Goal: Task Accomplishment & Management: Manage account settings

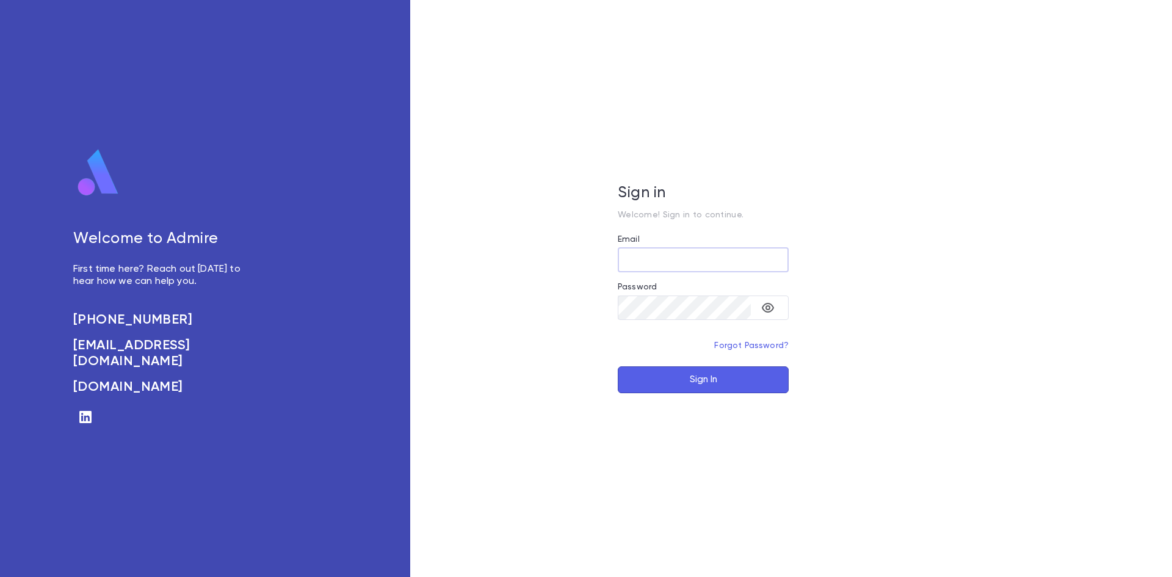
type input "**********"
click at [712, 382] on button "Sign In" at bounding box center [703, 379] width 171 height 27
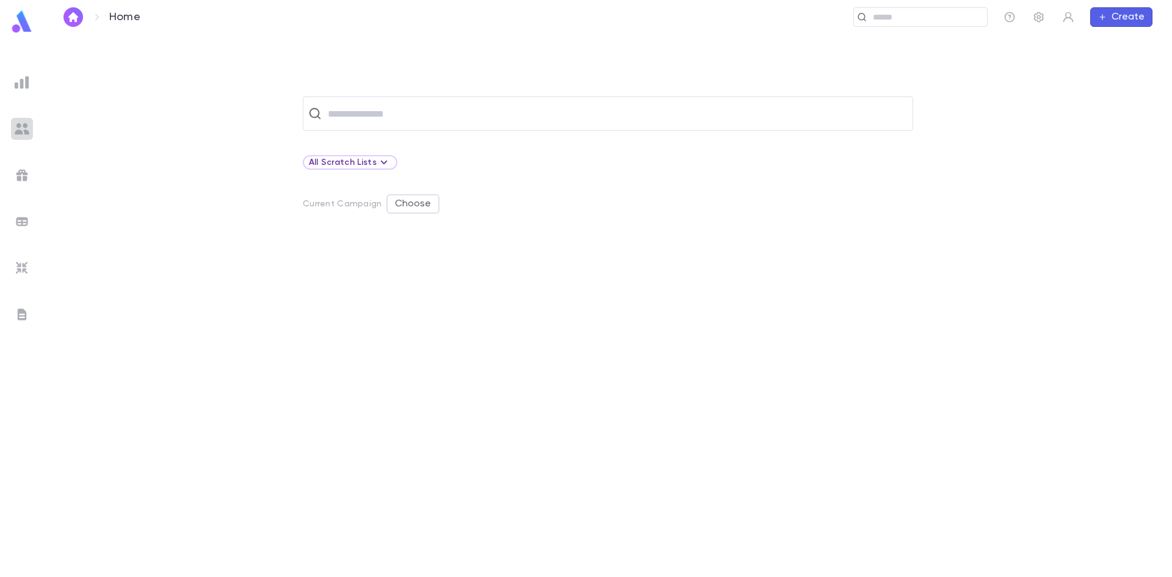
click at [12, 131] on div at bounding box center [22, 129] width 22 height 22
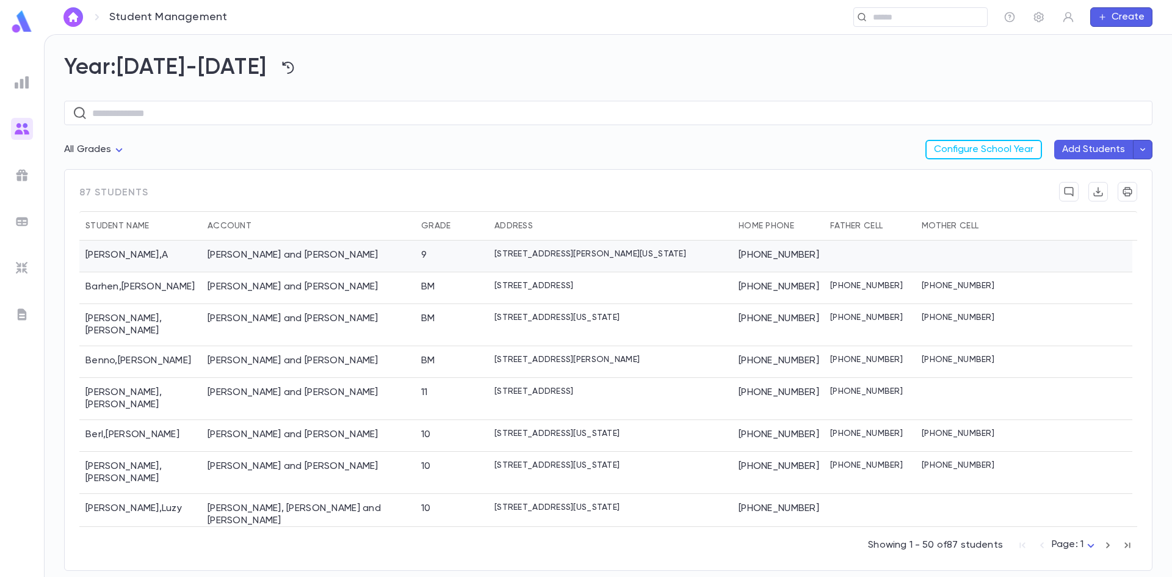
click at [328, 261] on div "[PERSON_NAME] and [PERSON_NAME]" at bounding box center [308, 257] width 214 height 32
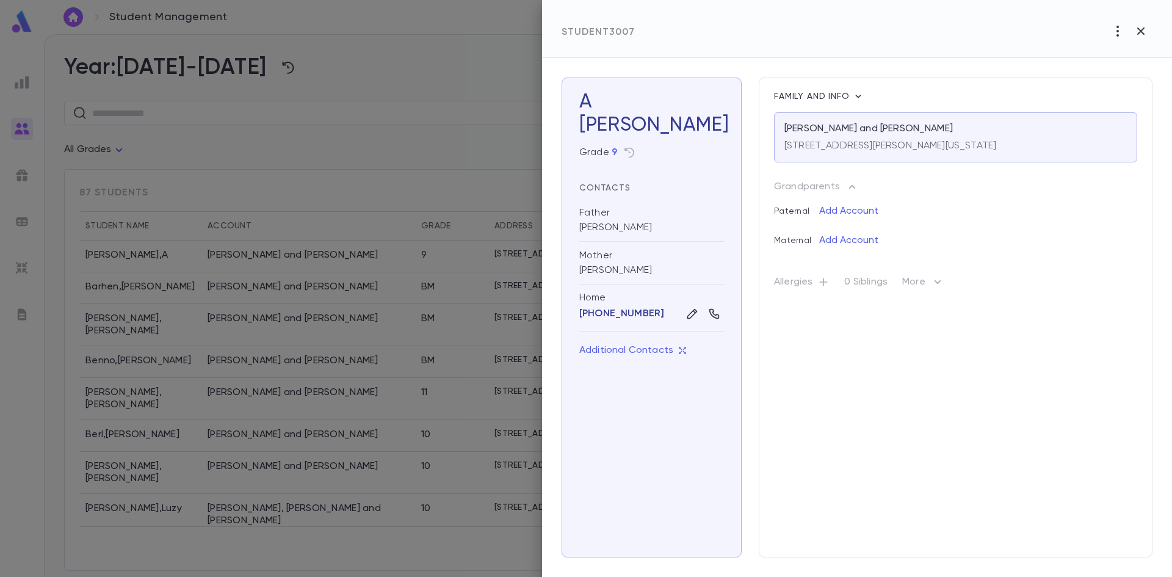
click at [657, 159] on div "Grade 9" at bounding box center [651, 153] width 145 height 20
click at [805, 145] on p "[STREET_ADDRESS][PERSON_NAME][US_STATE]" at bounding box center [891, 146] width 212 height 12
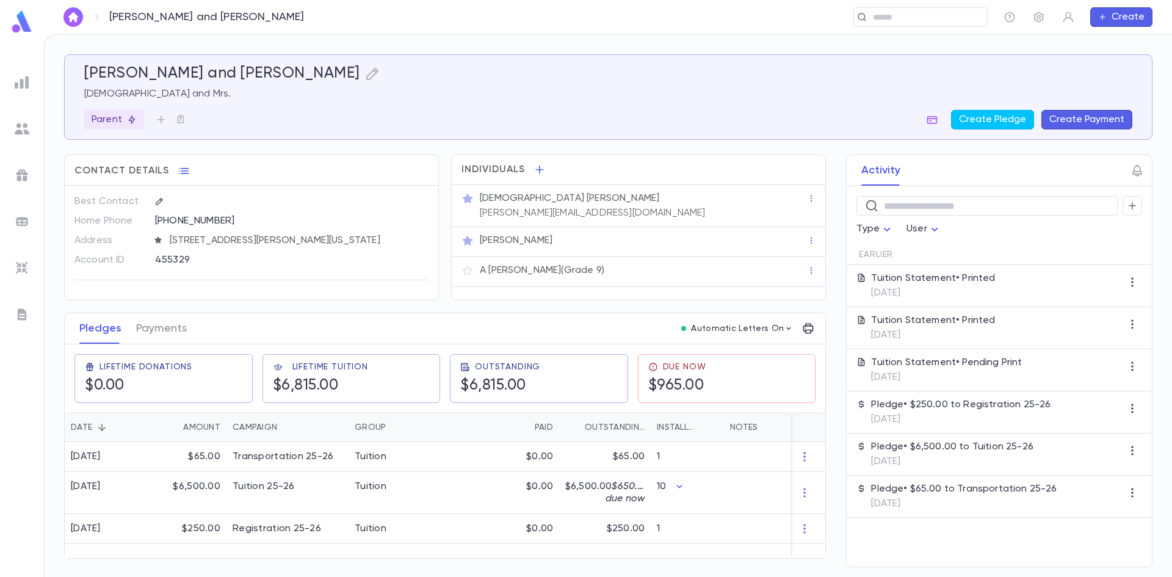
click at [555, 207] on p "[PERSON_NAME][EMAIL_ADDRESS][DOMAIN_NAME]" at bounding box center [593, 213] width 226 height 12
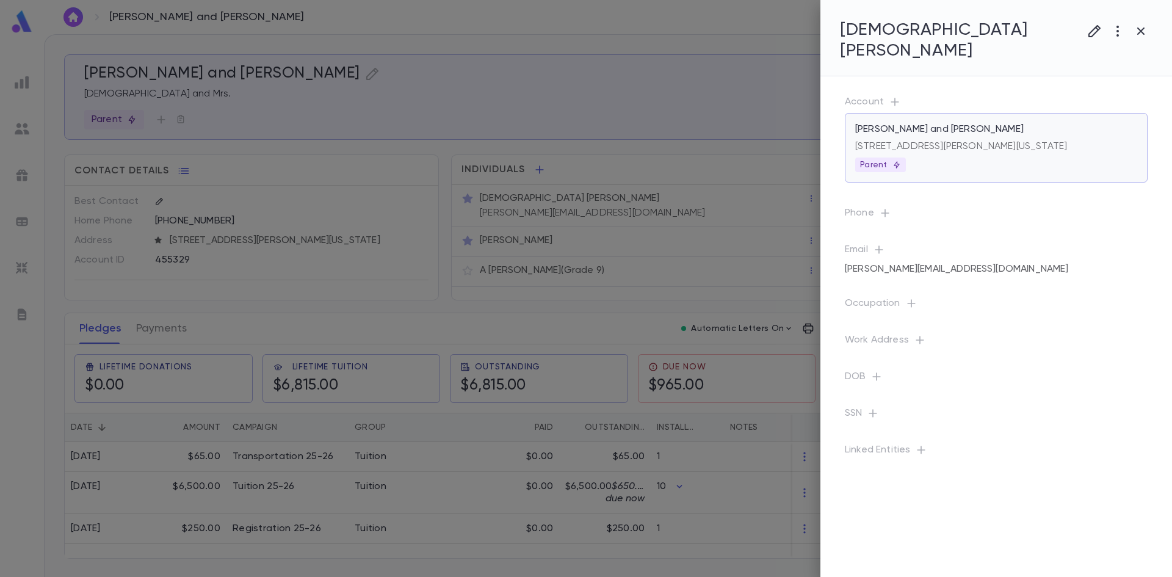
click at [966, 136] on div "[STREET_ADDRESS][PERSON_NAME][US_STATE]" at bounding box center [996, 144] width 282 height 17
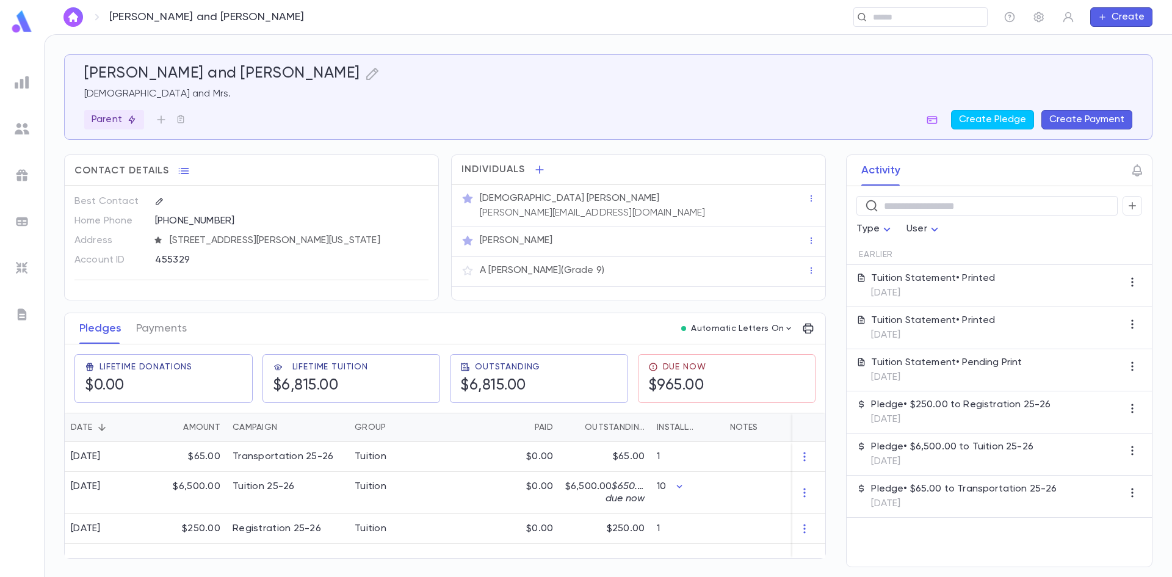
click at [816, 204] on div at bounding box center [811, 198] width 9 height 12
click at [813, 197] on icon "button" at bounding box center [811, 198] width 9 height 9
click at [715, 201] on div at bounding box center [586, 288] width 1172 height 577
click at [159, 199] on icon "button" at bounding box center [159, 201] width 9 height 9
click at [183, 170] on icon "button" at bounding box center [184, 171] width 12 height 12
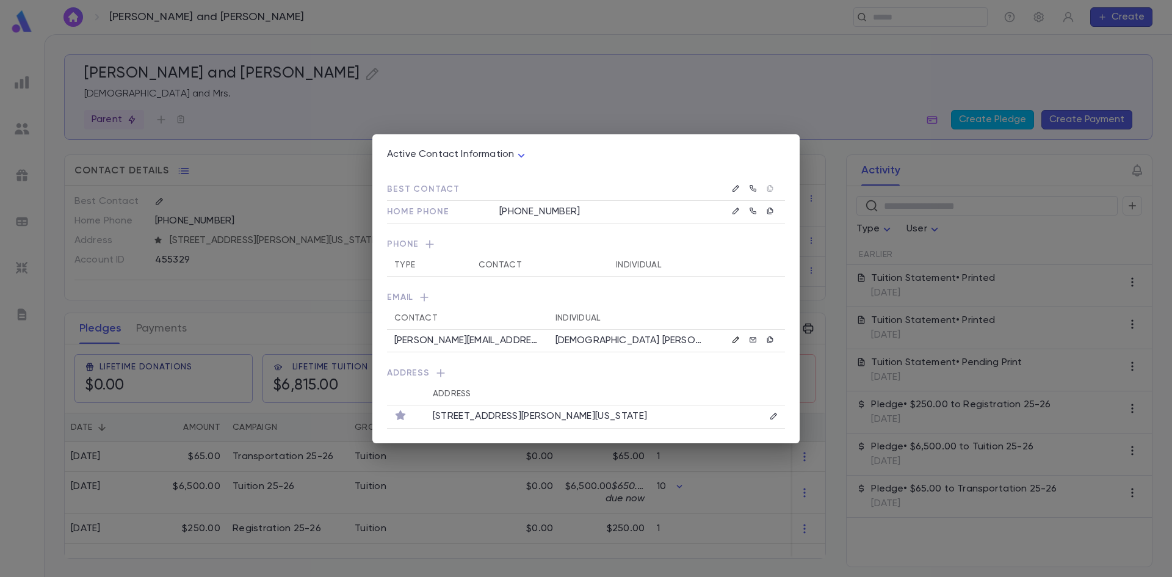
click at [735, 341] on icon "button" at bounding box center [736, 340] width 9 height 9
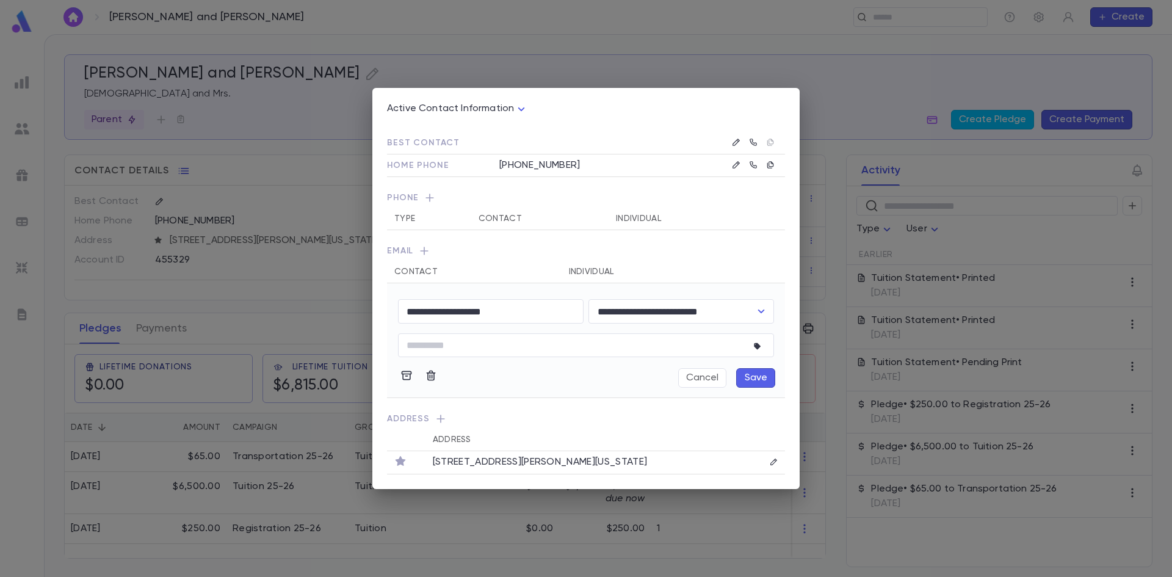
click at [762, 116] on div "Active Contact Information ****" at bounding box center [586, 114] width 398 height 22
click at [504, 426] on span "Address" at bounding box center [586, 421] width 398 height 16
click at [424, 197] on icon "button" at bounding box center [430, 198] width 12 height 12
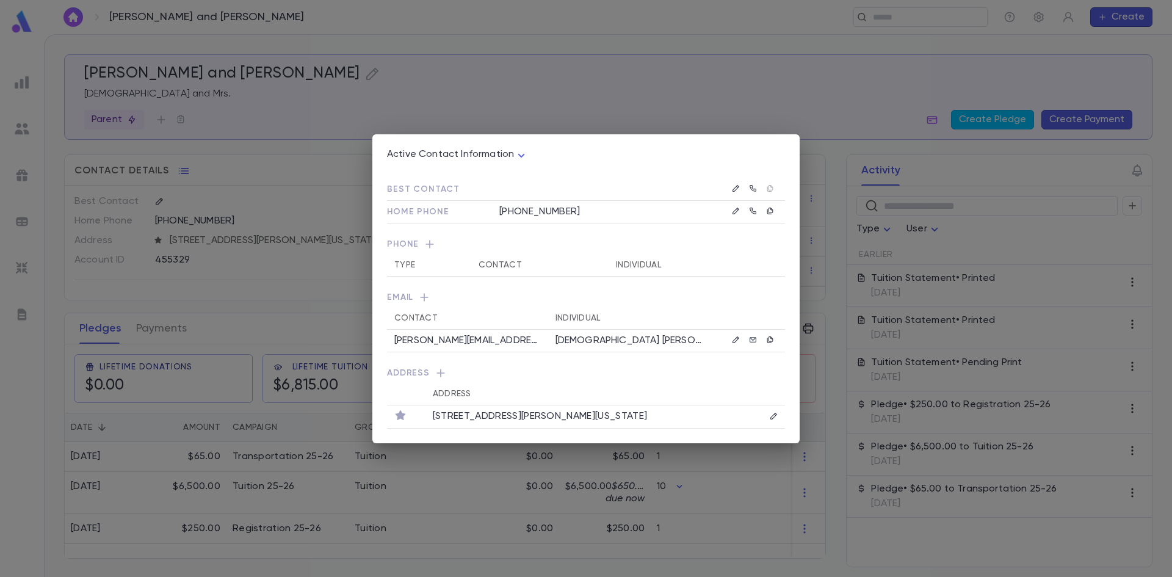
click at [404, 268] on th "Type" at bounding box center [429, 265] width 84 height 23
click at [733, 341] on icon "button" at bounding box center [736, 339] width 7 height 7
click at [692, 368] on span "Address" at bounding box center [586, 375] width 398 height 16
click at [751, 186] on div at bounding box center [753, 188] width 49 height 15
click at [408, 187] on span "Best Contact" at bounding box center [423, 189] width 73 height 9
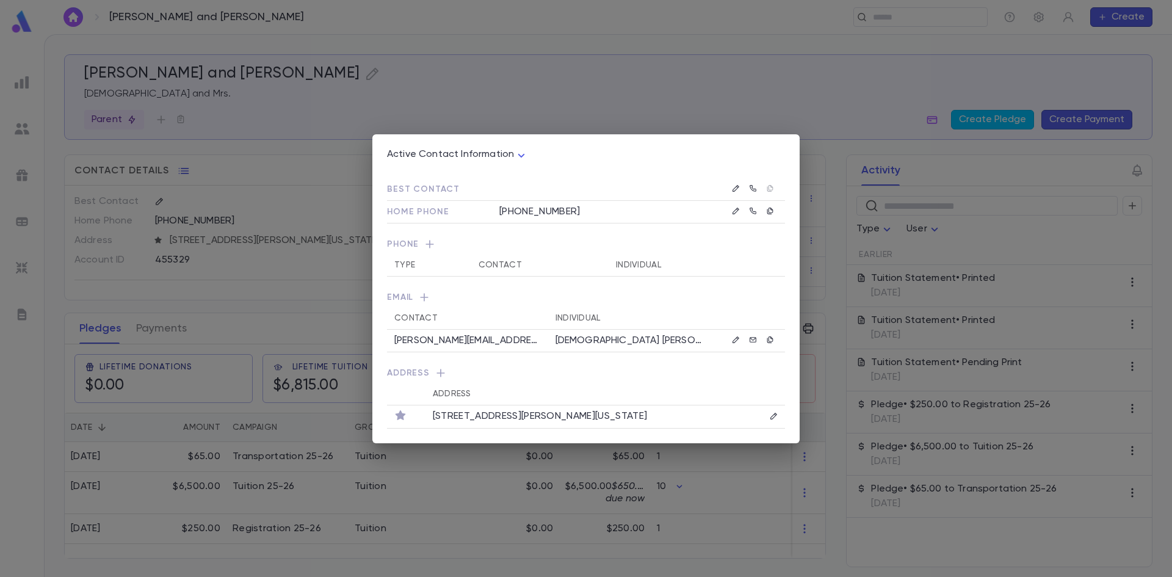
click at [491, 365] on div "Best Contact Home Phone (732) 901-6609 Phone Type Contact Individual Email Cont…" at bounding box center [586, 300] width 398 height 258
click at [656, 189] on td at bounding box center [594, 189] width 218 height 23
click at [408, 186] on span "Best Contact" at bounding box center [423, 189] width 73 height 9
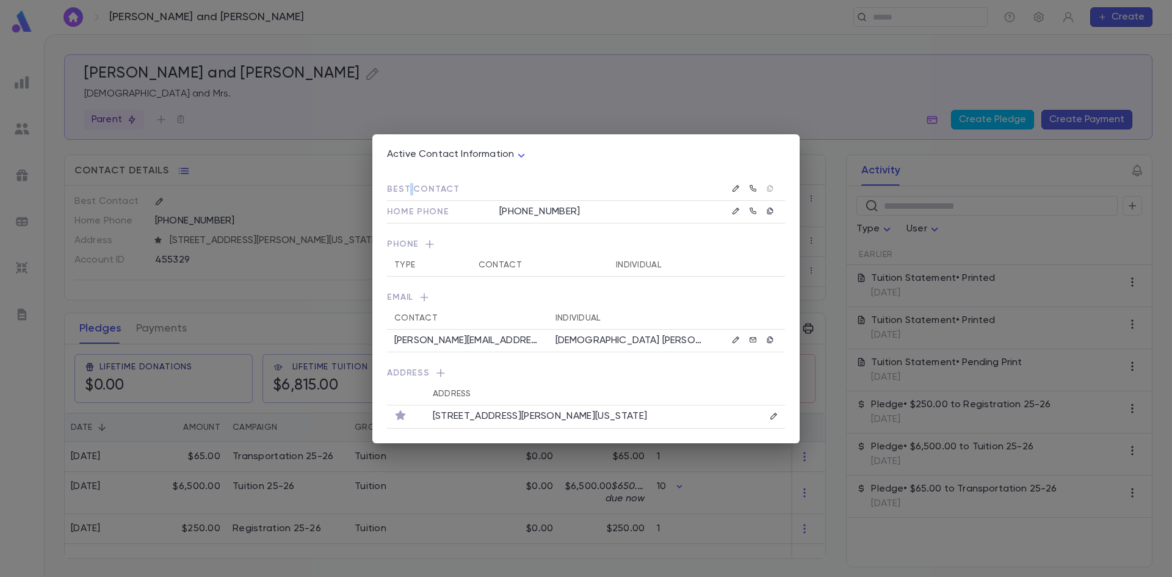
click at [408, 186] on span "Best Contact" at bounding box center [423, 189] width 73 height 9
click at [437, 208] on span "Home Phone" at bounding box center [418, 212] width 62 height 9
click at [751, 212] on icon at bounding box center [753, 211] width 9 height 9
click at [738, 190] on icon "button" at bounding box center [736, 188] width 9 height 9
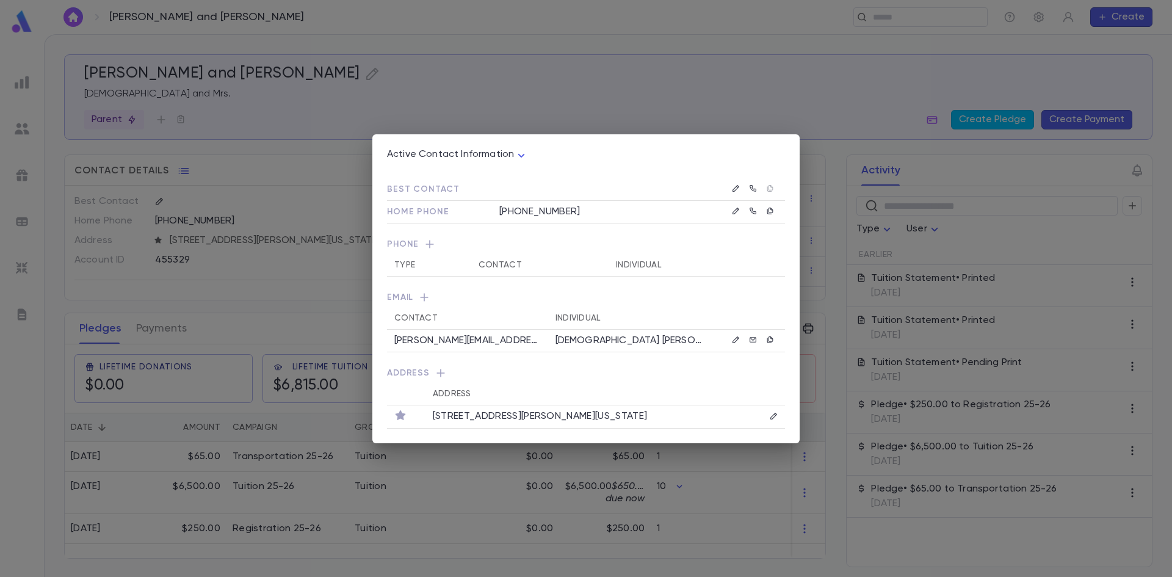
click at [692, 207] on td "[PHONE_NUMBER]" at bounding box center [594, 211] width 218 height 23
click at [731, 208] on button "button" at bounding box center [736, 211] width 15 height 15
click at [683, 206] on icon "button" at bounding box center [685, 212] width 11 height 12
click at [737, 339] on icon "button" at bounding box center [736, 340] width 9 height 9
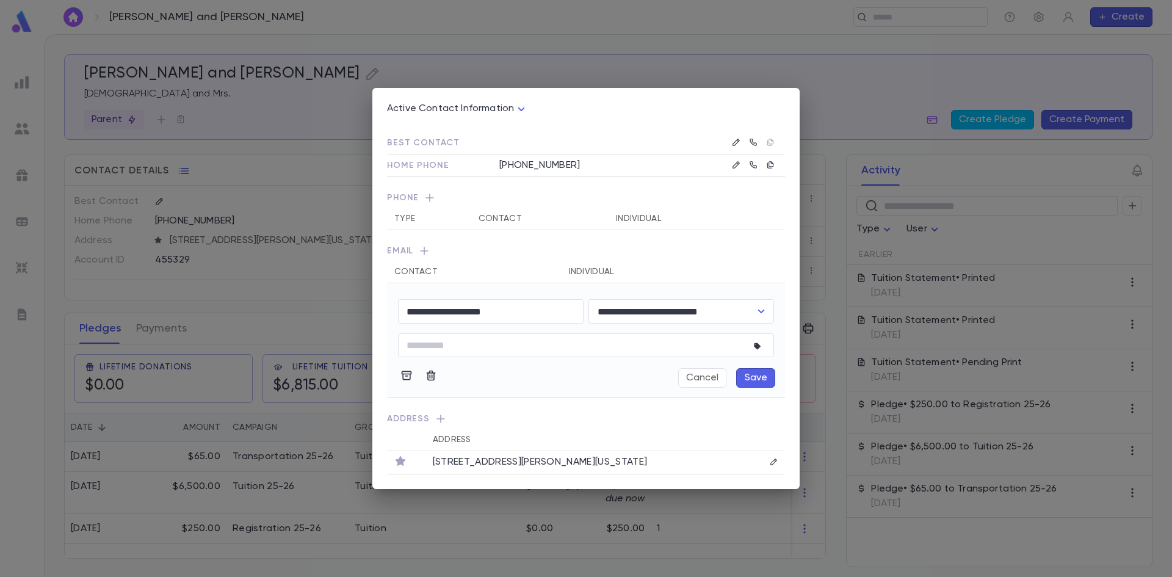
click at [426, 194] on icon "button" at bounding box center [430, 198] width 12 height 12
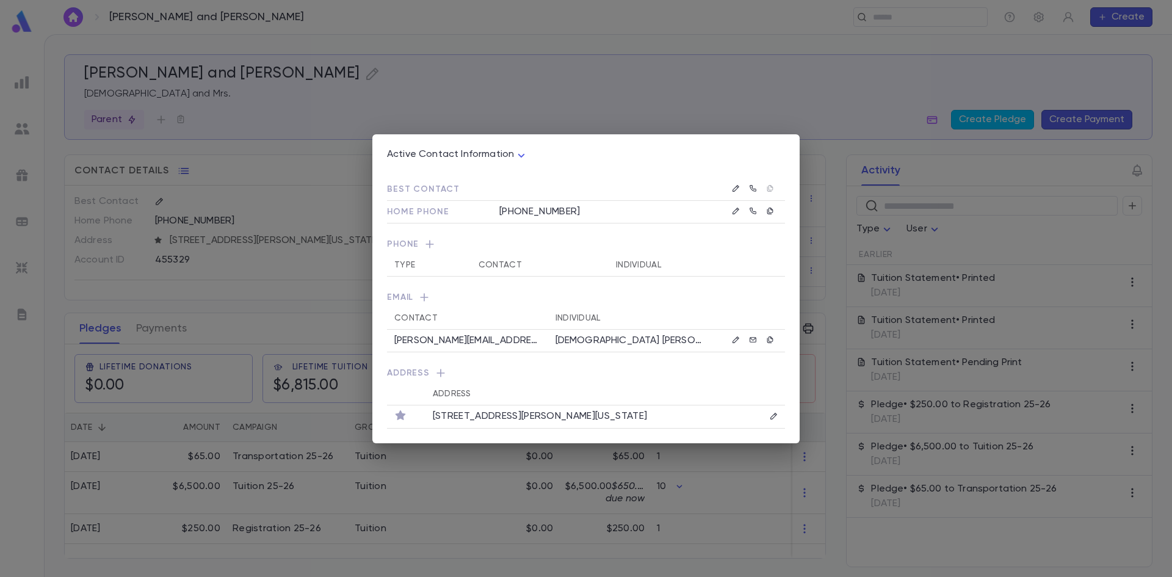
click at [430, 243] on icon "button" at bounding box center [430, 244] width 12 height 12
click at [486, 253] on span "Phone" at bounding box center [586, 246] width 398 height 16
click at [733, 189] on icon "button" at bounding box center [736, 188] width 9 height 9
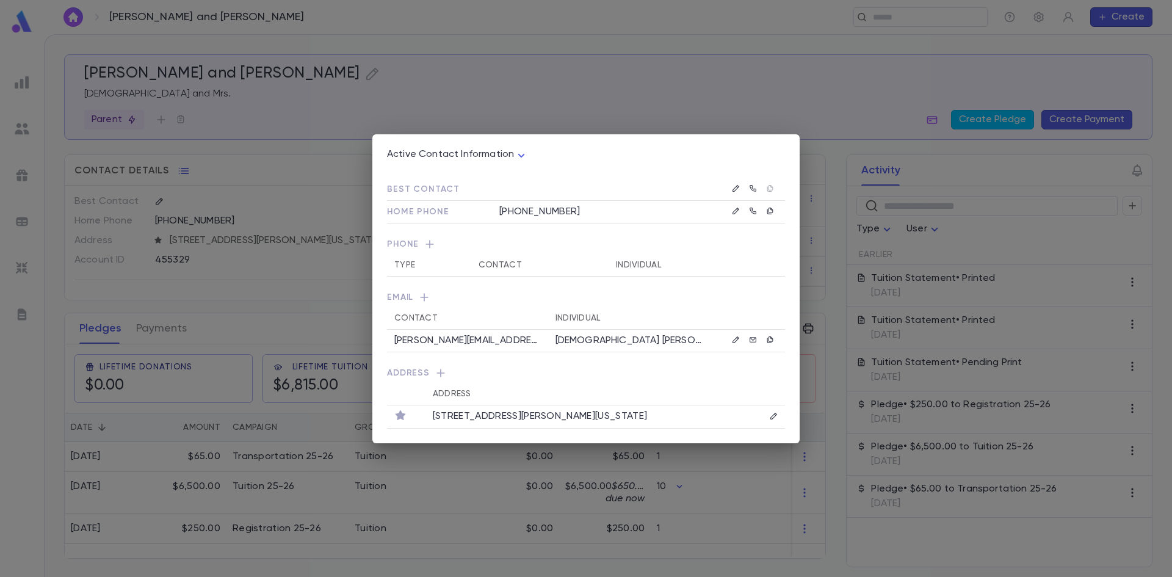
click at [755, 183] on div at bounding box center [753, 188] width 49 height 15
click at [687, 339] on p "[DEMOGRAPHIC_DATA] [PERSON_NAME]" at bounding box center [629, 341] width 147 height 12
click at [555, 491] on div "Active Contact Information **** Best Contact Home Phone (732) 901-6609 Phone Ty…" at bounding box center [586, 288] width 1172 height 577
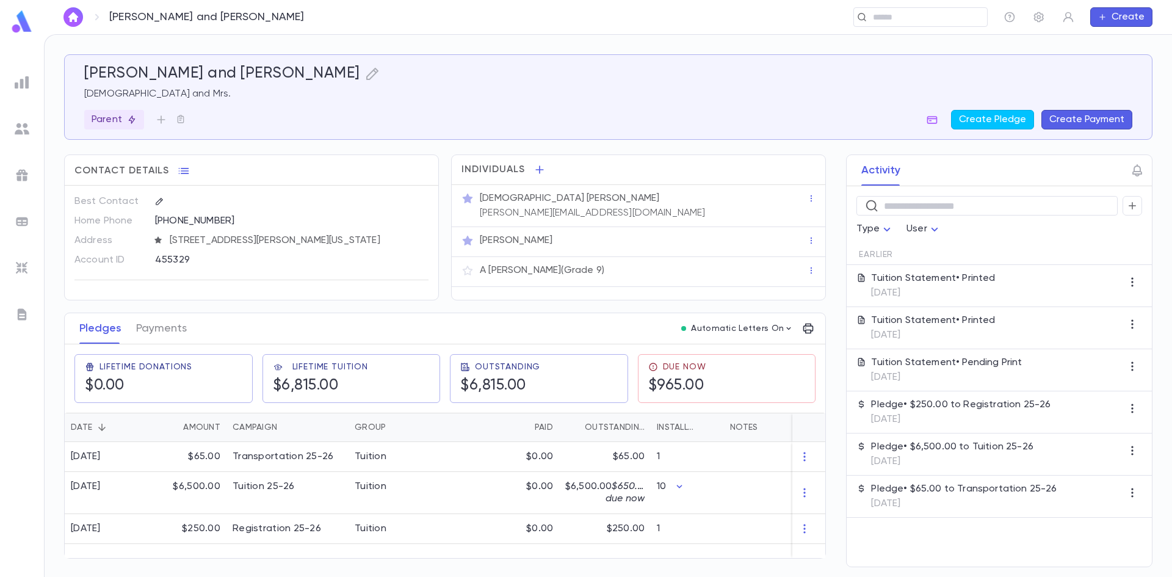
click at [353, 252] on div "455329" at bounding box center [261, 259] width 213 height 18
click at [156, 198] on icon "button" at bounding box center [159, 201] width 9 height 9
click at [261, 261] on button "Add Phone Number" at bounding box center [275, 253] width 122 height 23
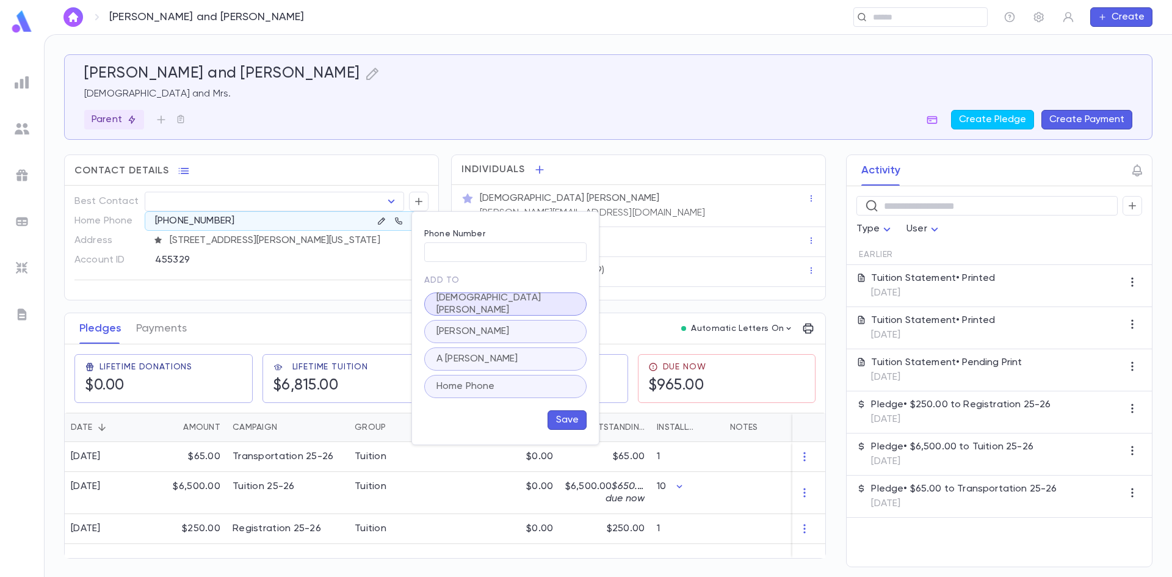
click at [485, 309] on p "[DEMOGRAPHIC_DATA] [PERSON_NAME]" at bounding box center [506, 304] width 148 height 24
click at [482, 243] on input "Phone Number" at bounding box center [505, 252] width 162 height 19
type input "**********"
click at [576, 413] on button "Save" at bounding box center [567, 420] width 39 height 20
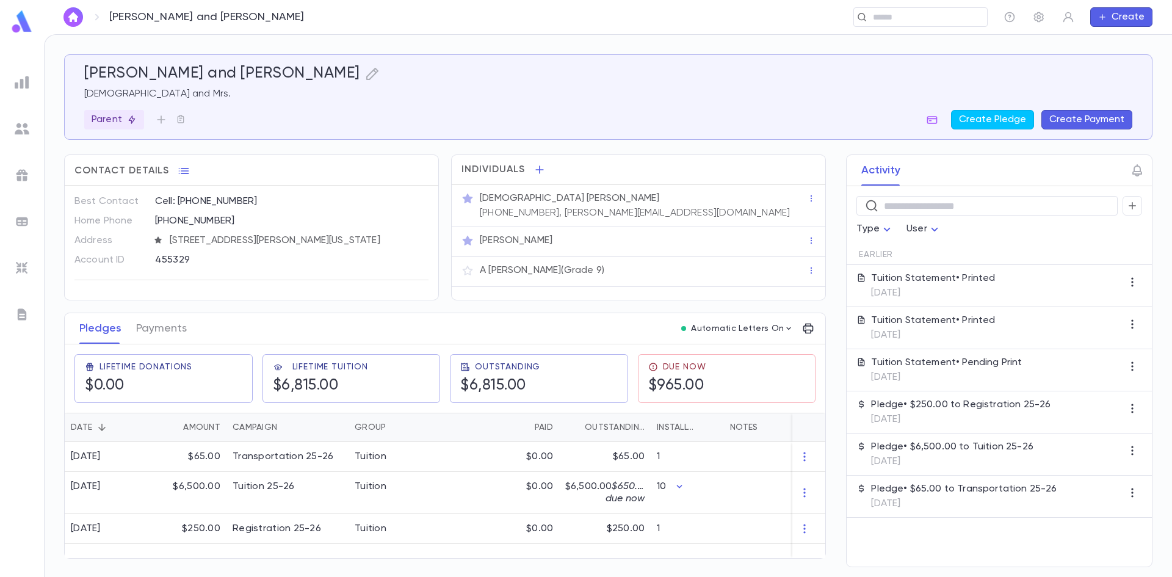
click at [595, 239] on div "[PERSON_NAME]" at bounding box center [643, 240] width 327 height 12
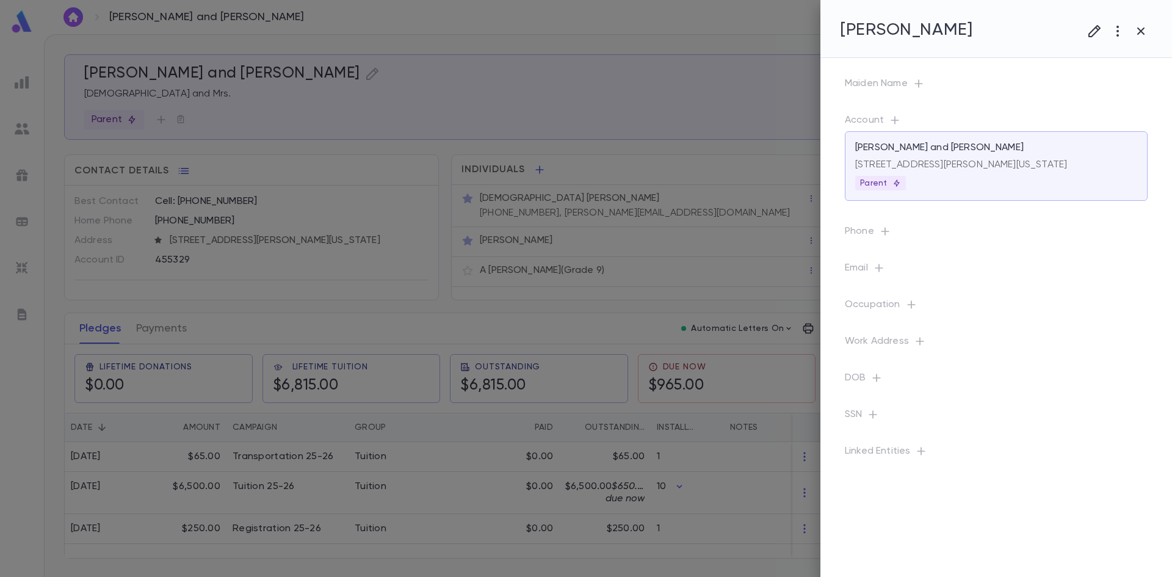
click at [601, 240] on div at bounding box center [586, 288] width 1172 height 577
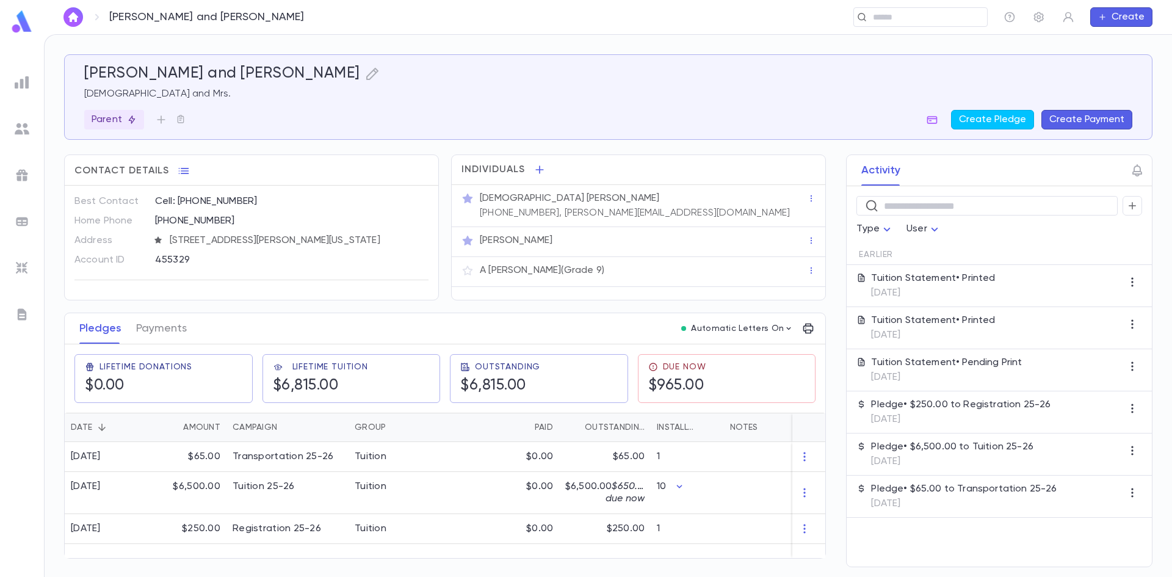
click at [495, 241] on p "[PERSON_NAME]" at bounding box center [516, 240] width 73 height 12
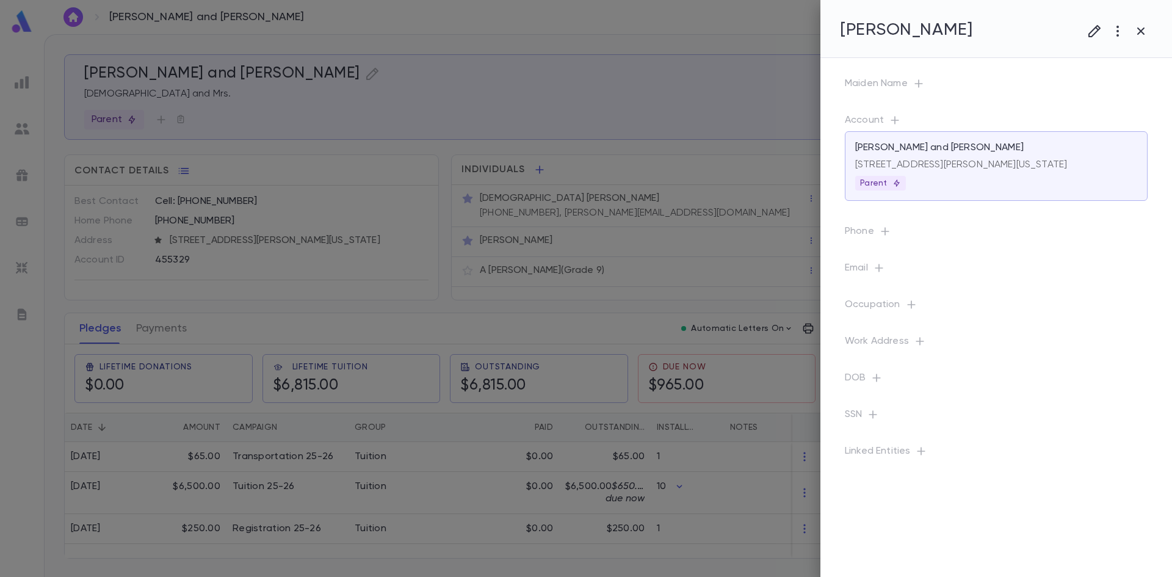
click at [282, 125] on div at bounding box center [586, 288] width 1172 height 577
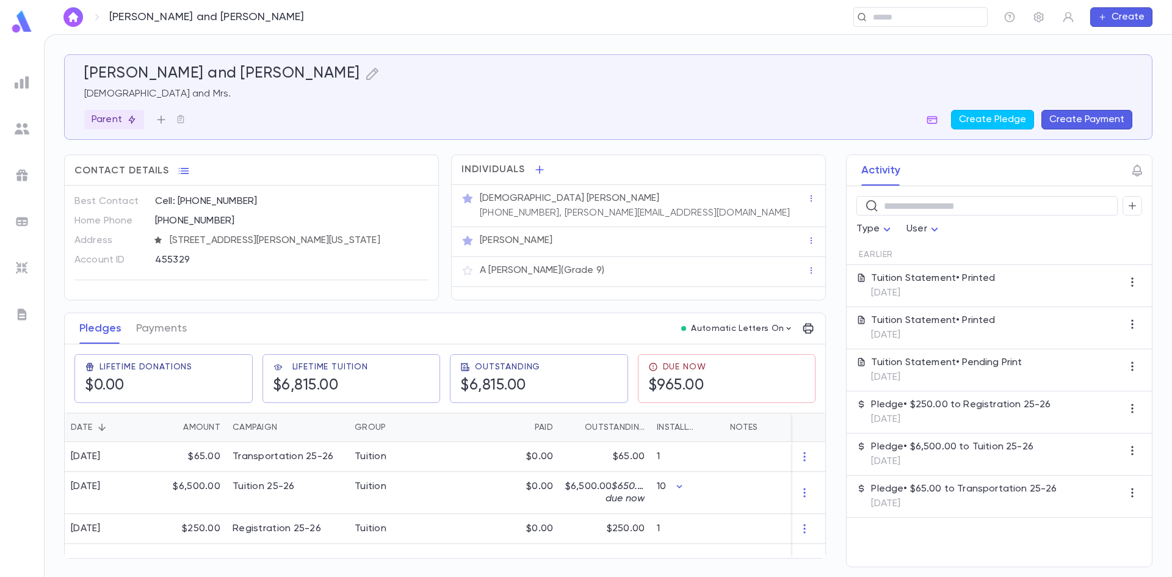
click at [154, 120] on button "button" at bounding box center [161, 120] width 20 height 20
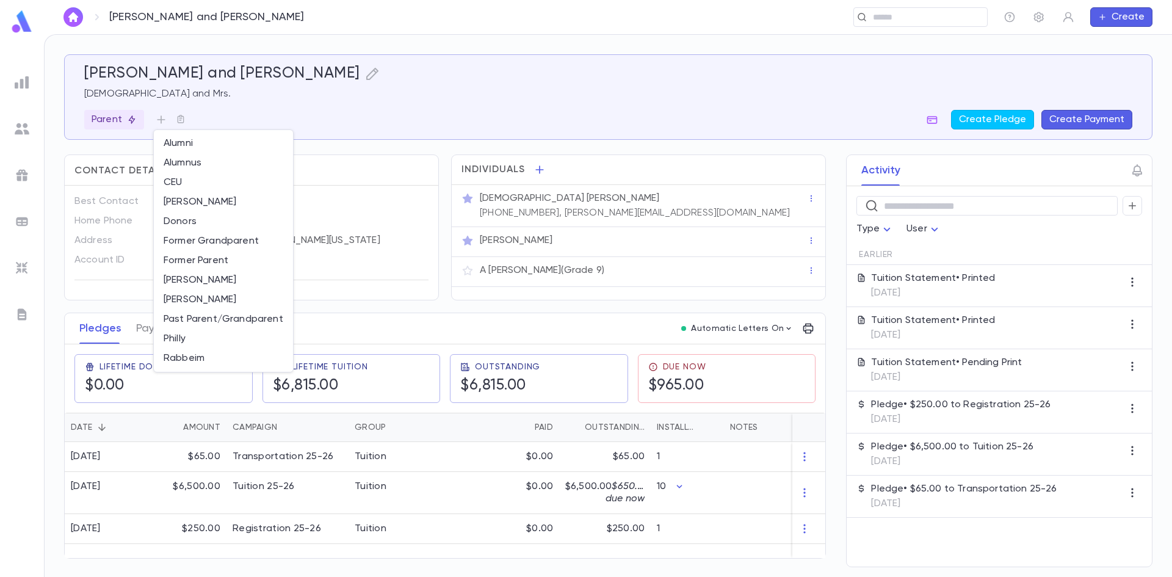
click at [480, 132] on div at bounding box center [586, 288] width 1172 height 577
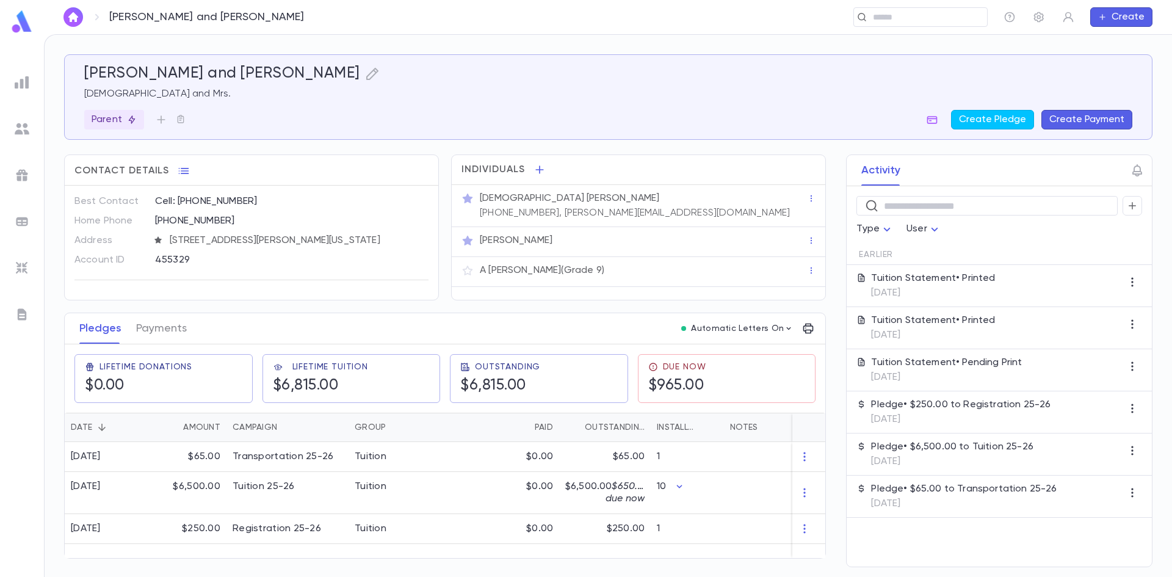
click at [476, 241] on div "[PERSON_NAME]" at bounding box center [639, 241] width 354 height 15
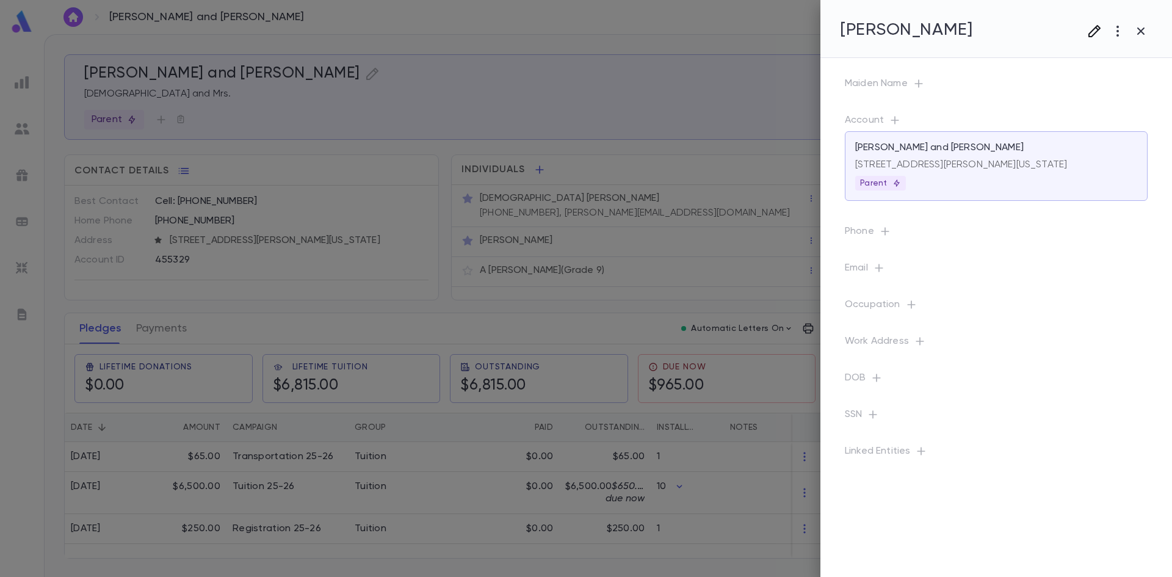
click at [1090, 37] on icon "button" at bounding box center [1095, 31] width 12 height 12
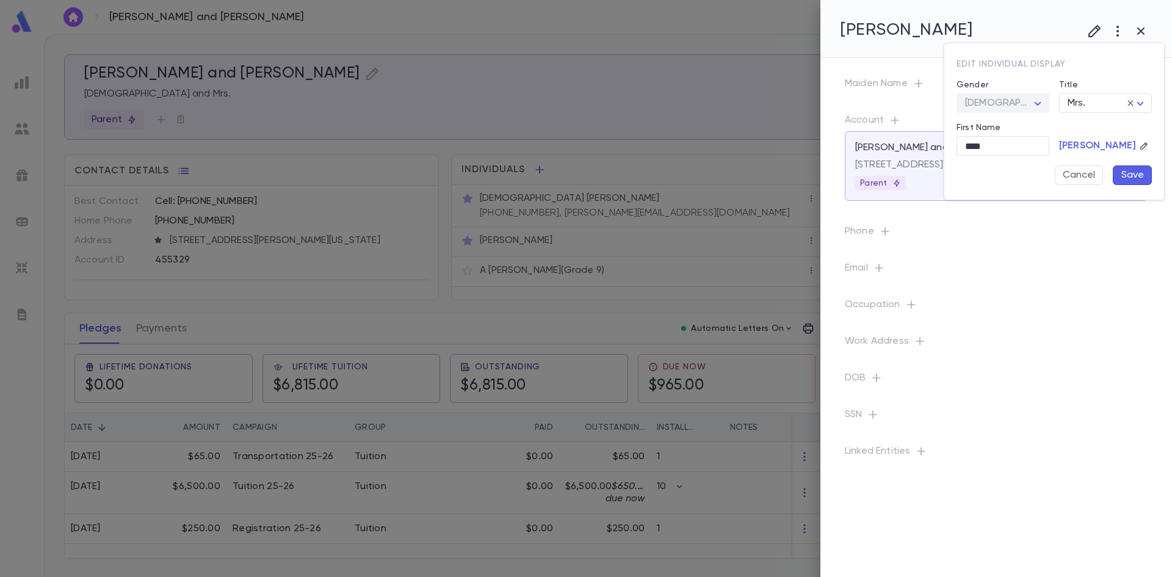
click at [1113, 172] on button "Save" at bounding box center [1132, 175] width 39 height 20
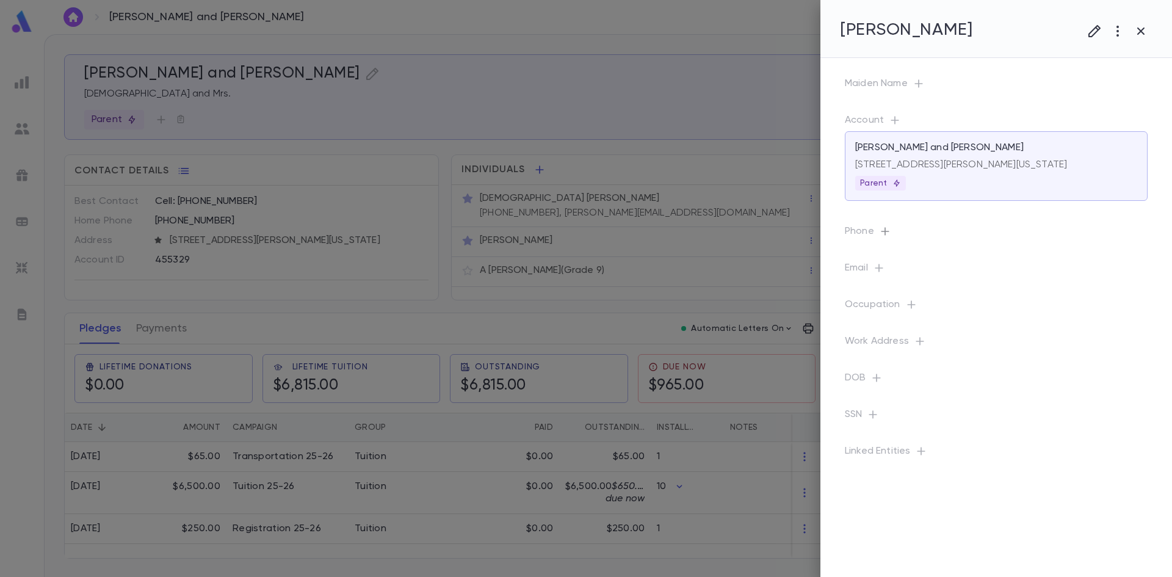
click at [884, 230] on icon "button" at bounding box center [885, 231] width 12 height 12
click at [1015, 285] on input "tel" at bounding box center [1017, 286] width 108 height 19
type input "**********"
click at [1085, 288] on icon "button" at bounding box center [1086, 286] width 11 height 12
click at [1148, 30] on button "button" at bounding box center [1140, 31] width 23 height 23
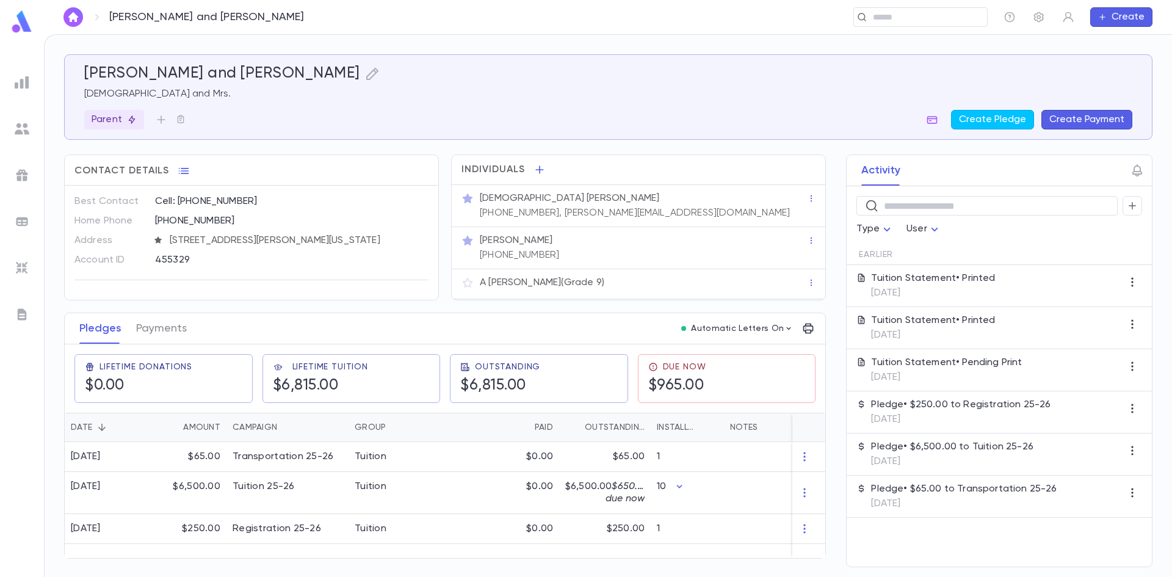
click at [1071, 114] on button "Create Payment" at bounding box center [1087, 120] width 91 height 20
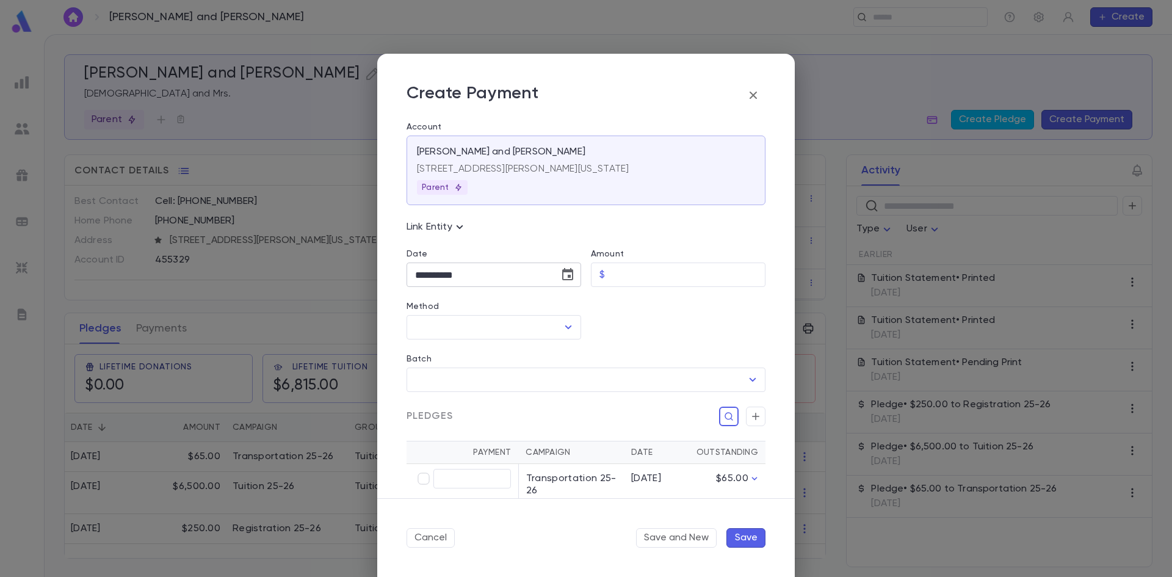
click at [441, 275] on input "**********" at bounding box center [479, 275] width 144 height 24
type input "**********"
click at [642, 282] on input "Amount" at bounding box center [688, 275] width 156 height 24
click at [568, 325] on icon "Open" at bounding box center [568, 327] width 15 height 15
type input "******"
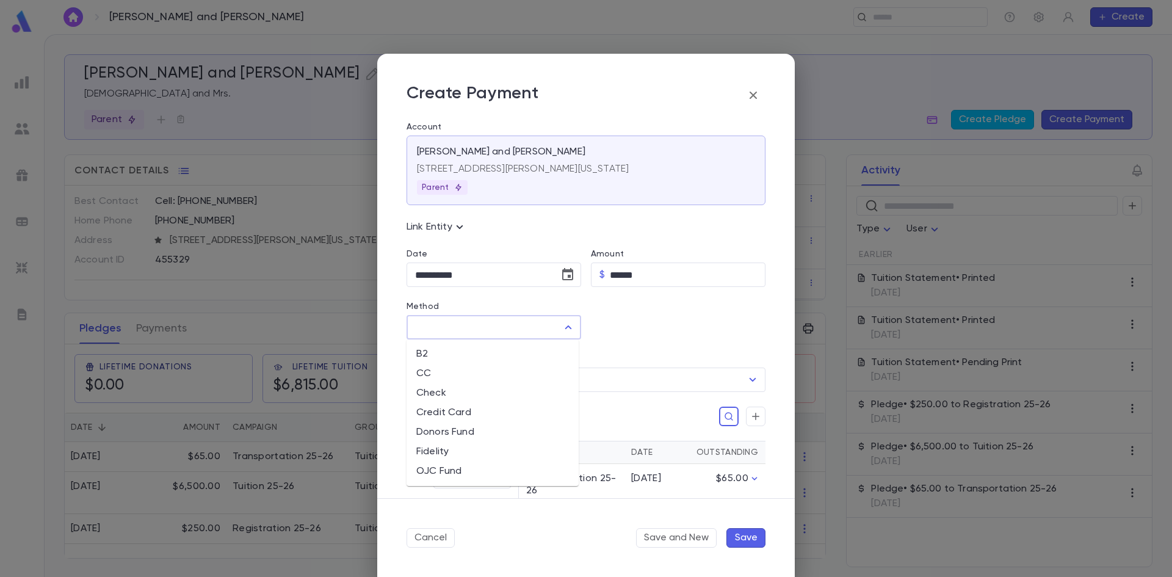
click at [512, 372] on li "CC" at bounding box center [493, 374] width 172 height 20
type input "**"
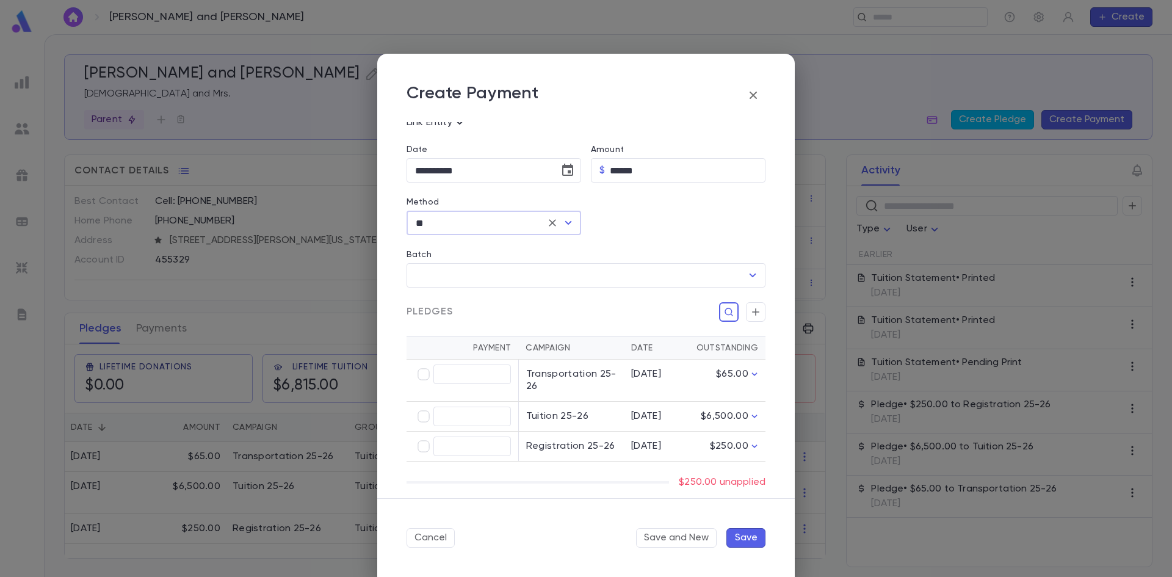
scroll to position [122, 0]
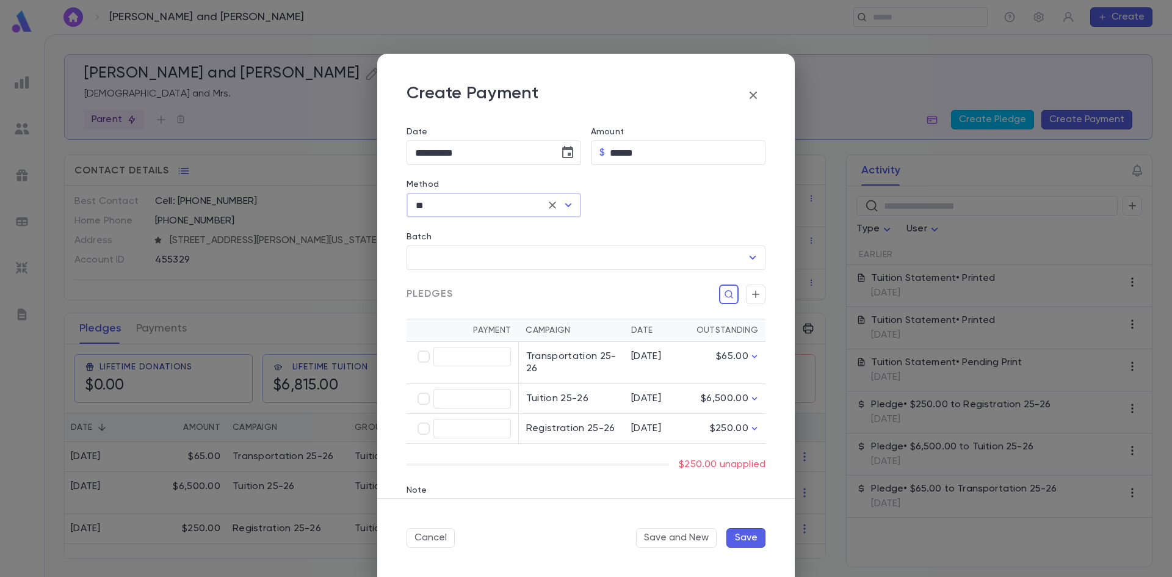
type input "******"
click at [677, 540] on button "Save and New" at bounding box center [676, 538] width 81 height 20
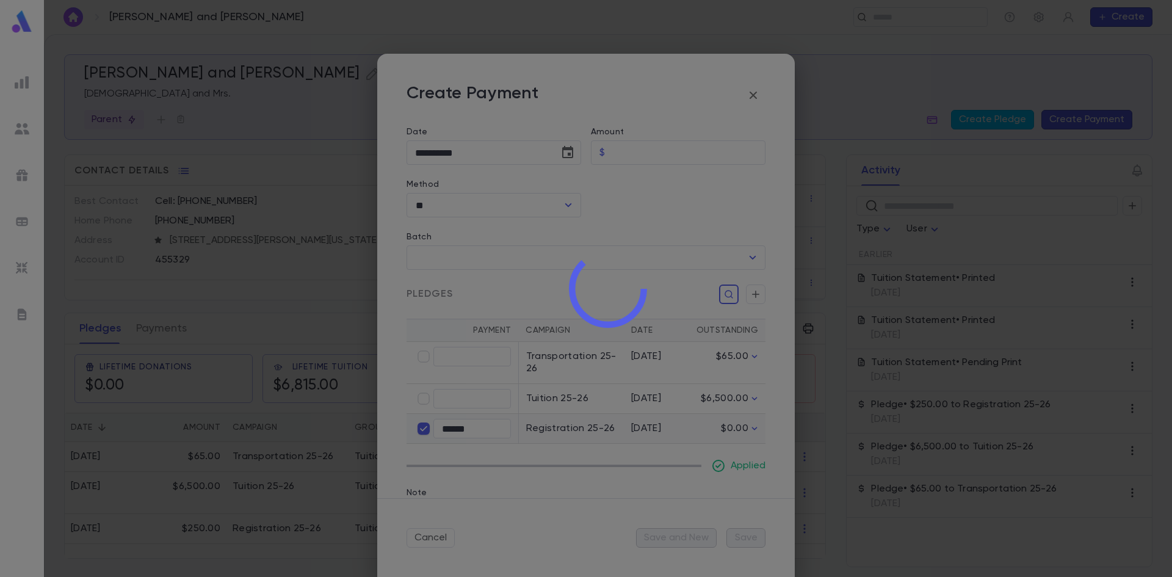
type input "**********"
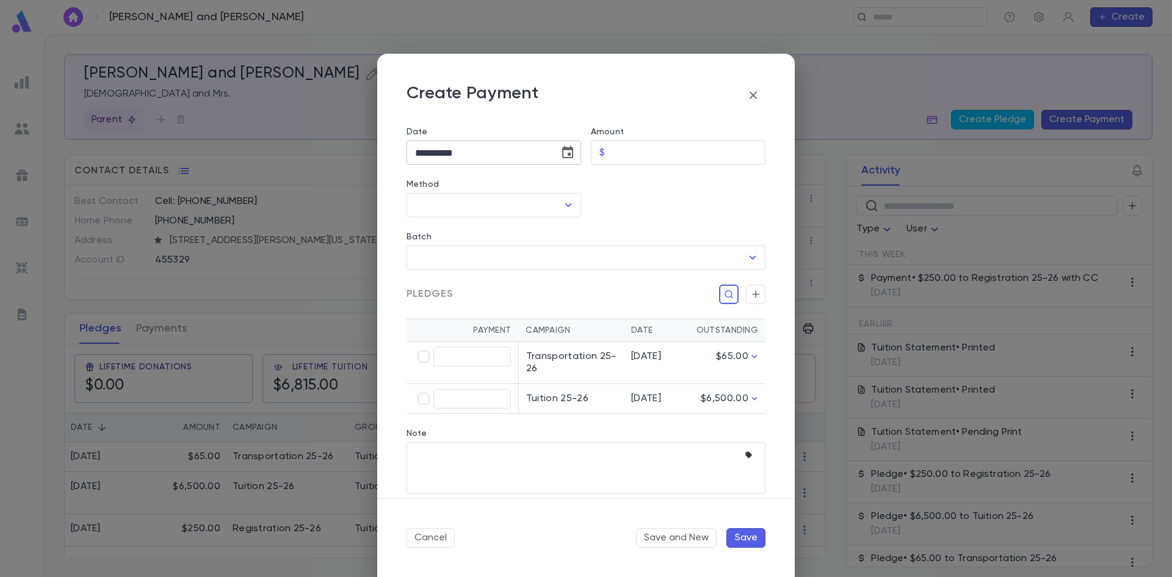
click at [439, 151] on input "**********" at bounding box center [479, 153] width 144 height 24
type input "**********"
click at [613, 150] on input "Amount" at bounding box center [688, 153] width 156 height 24
click at [565, 206] on icon "Open" at bounding box center [568, 205] width 7 height 4
type input "*****"
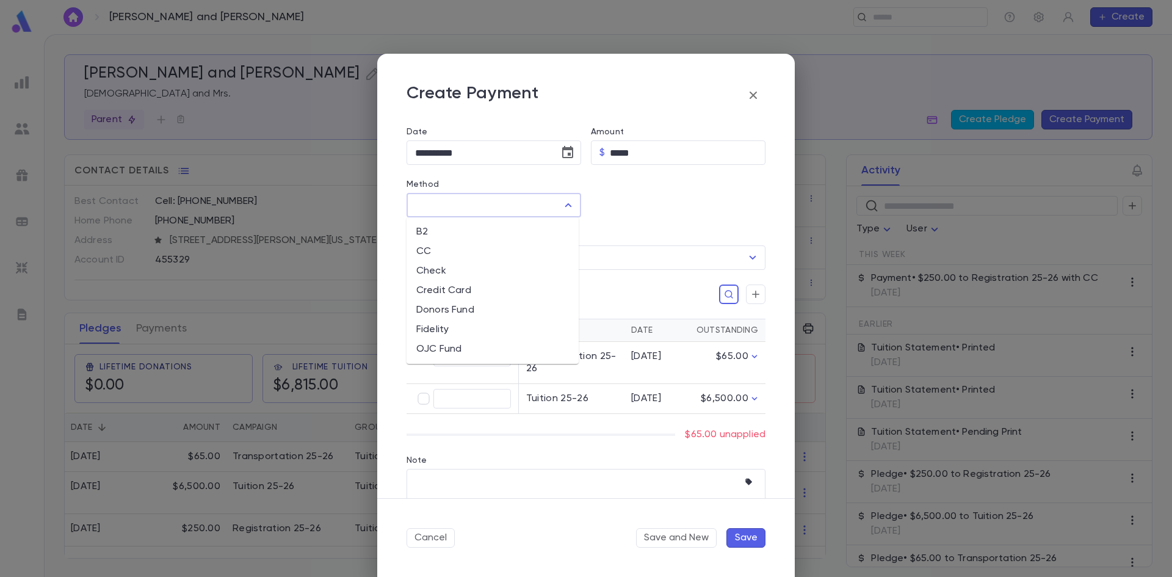
click at [501, 247] on li "CC" at bounding box center [493, 252] width 172 height 20
type input "**"
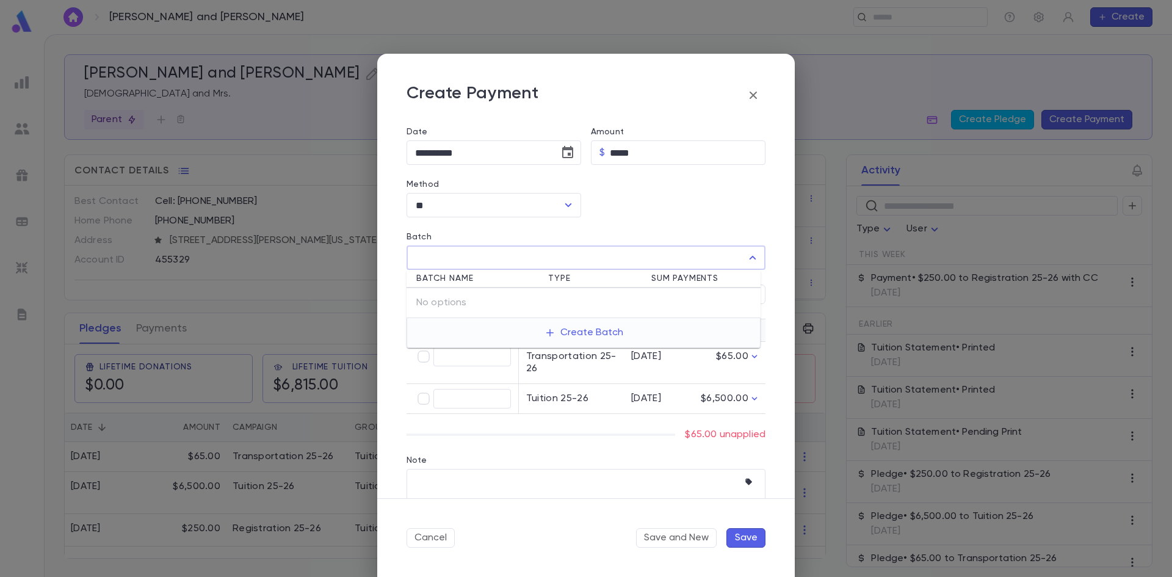
click at [501, 247] on input "Batch" at bounding box center [577, 257] width 330 height 23
click at [611, 198] on div at bounding box center [673, 191] width 184 height 53
type input "*****"
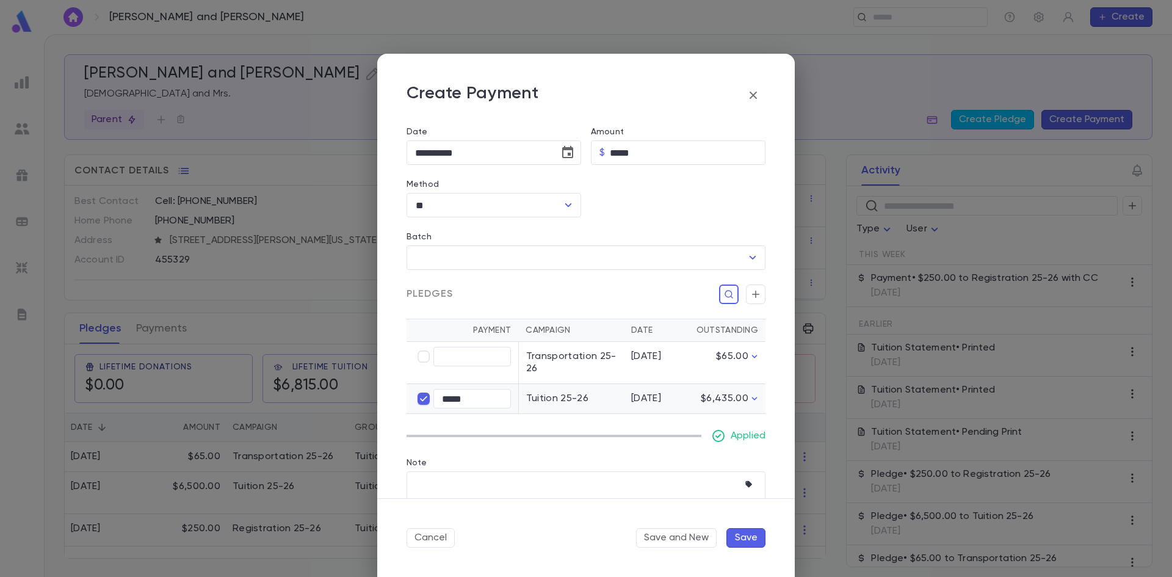
click at [745, 538] on button "Save" at bounding box center [746, 538] width 39 height 20
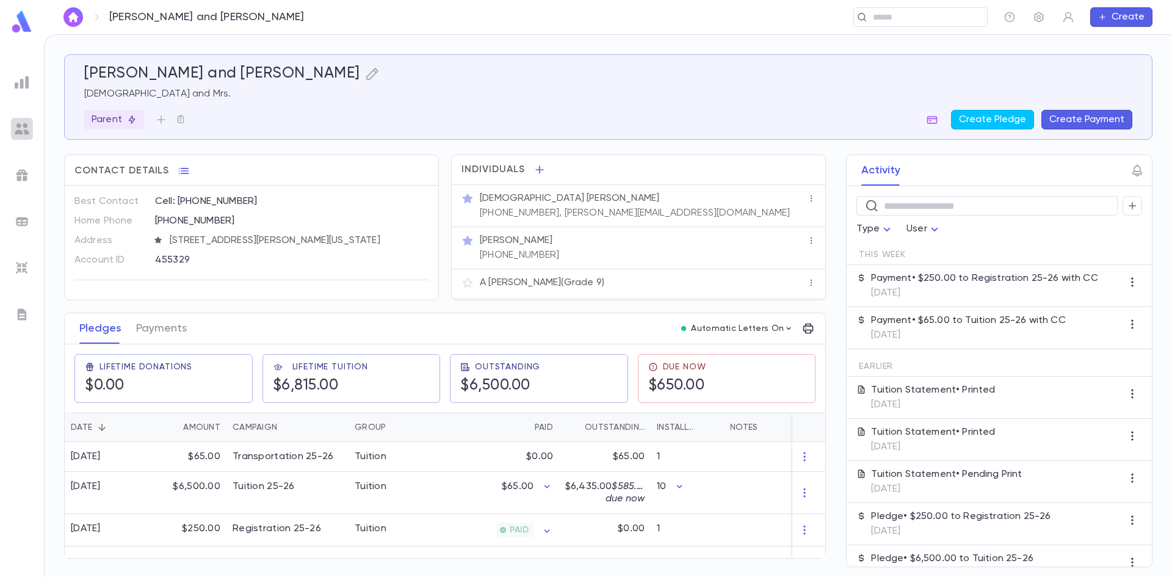
click at [26, 126] on img at bounding box center [22, 128] width 15 height 15
